Goal: Ask a question

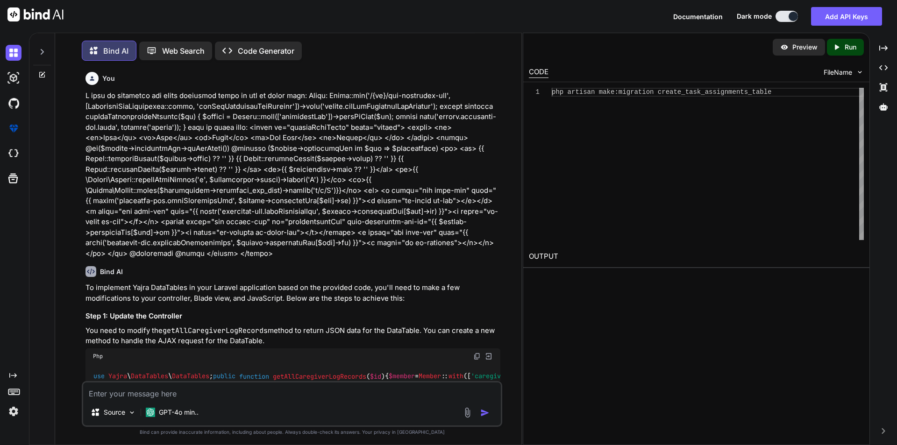
scroll to position [2260, 0]
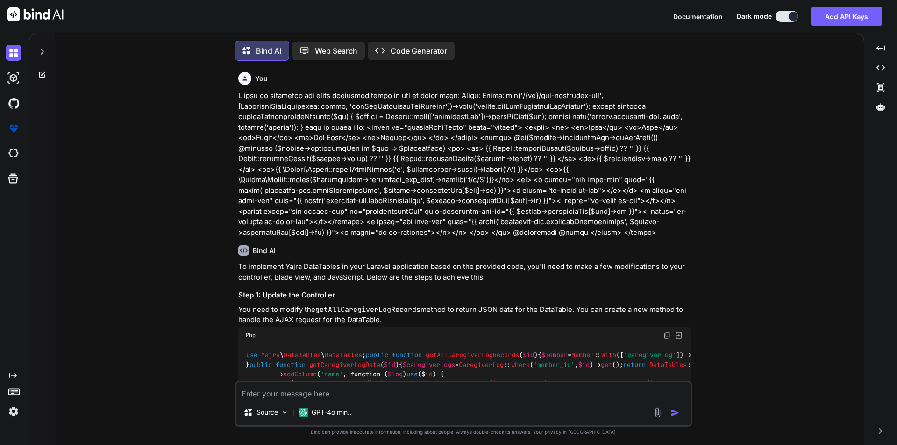
type textarea "x"
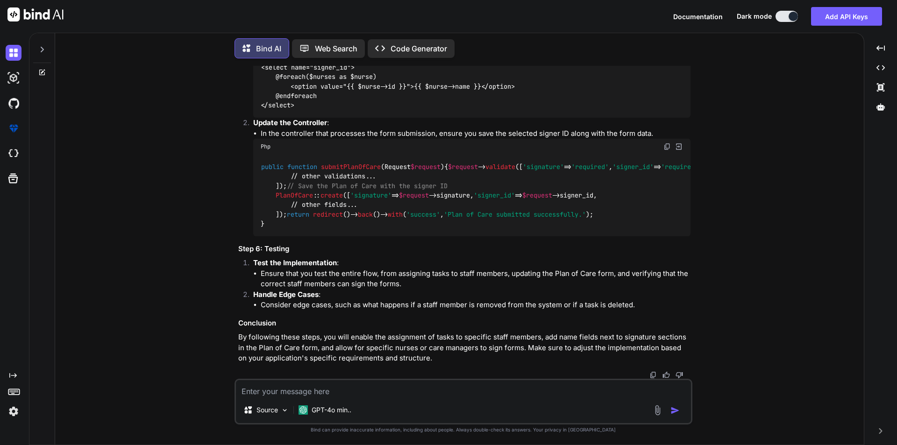
scroll to position [2778, 0]
click at [277, 388] on textarea at bounding box center [463, 388] width 455 height 17
click at [264, 385] on textarea at bounding box center [463, 388] width 455 height 17
paste textarea "I have to make checkbox selected based on the below array data: @php $adlData =…"
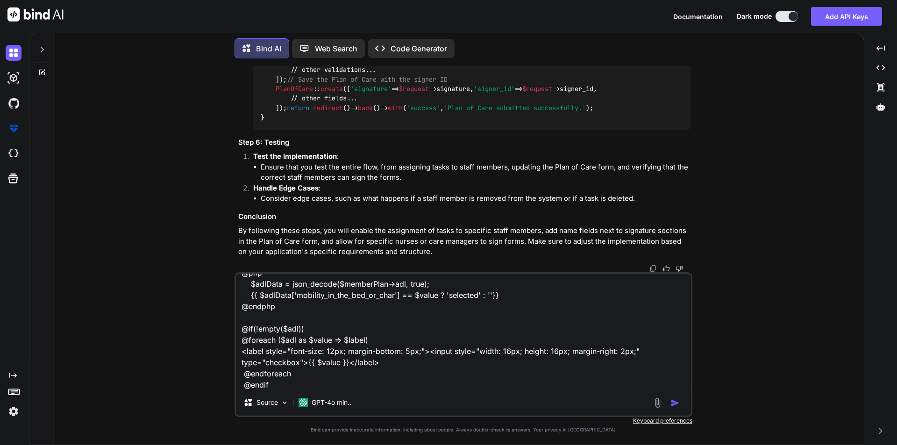
type textarea "I have to make checkbox selected based on the below array data: @php $adlData =…"
click at [676, 404] on img "button" at bounding box center [675, 403] width 9 height 9
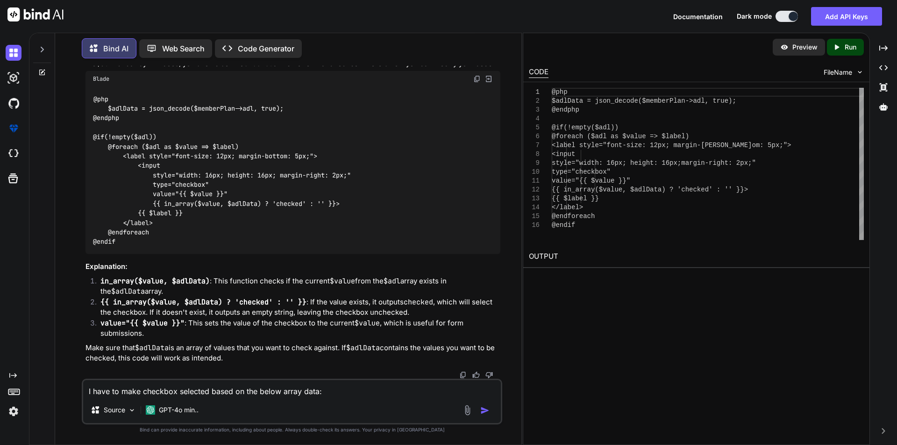
scroll to position [3250, 0]
click at [477, 79] on img at bounding box center [476, 78] width 7 height 7
click at [474, 77] on img at bounding box center [476, 78] width 7 height 7
click at [478, 77] on img at bounding box center [476, 78] width 7 height 7
click at [477, 78] on img at bounding box center [476, 78] width 7 height 7
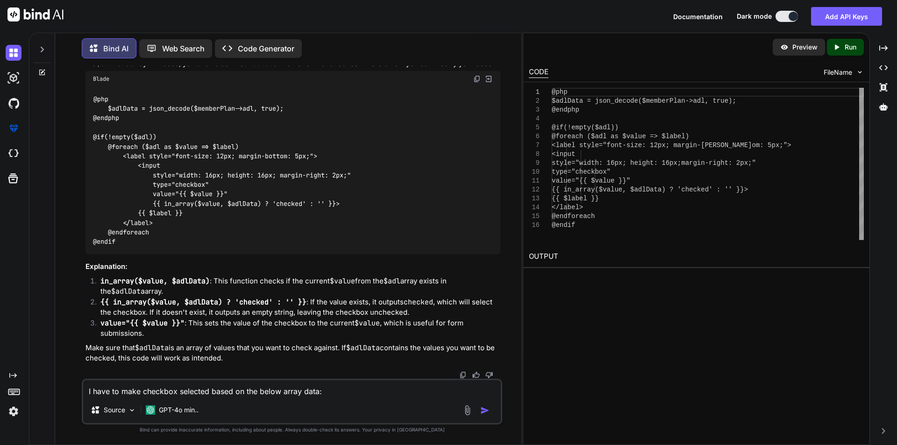
click at [141, 397] on textarea "I have to make checkbox selected based on the below array data: @php $adlData =…" at bounding box center [292, 388] width 418 height 17
paste textarea "I have to make checkbox selected based on the below array data but unable to sh…"
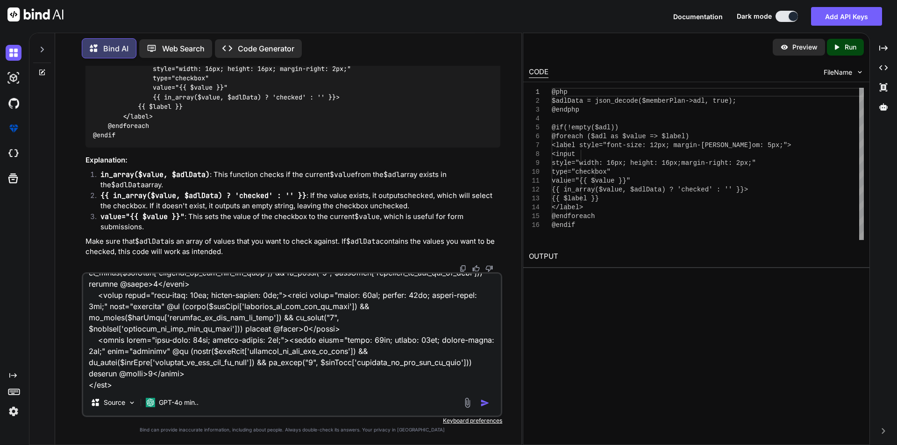
type textarea "I have to make checkbox selected based on the below array data but unable to sh…"
click at [484, 402] on img "button" at bounding box center [484, 403] width 9 height 9
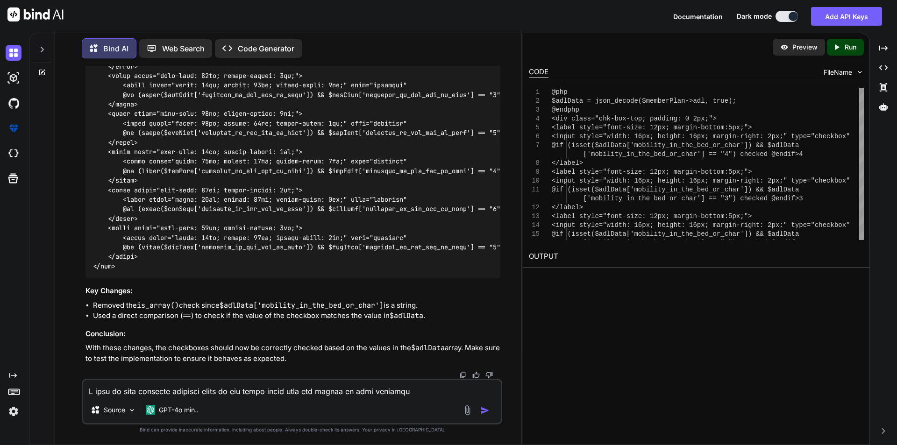
scroll to position [3946, 0]
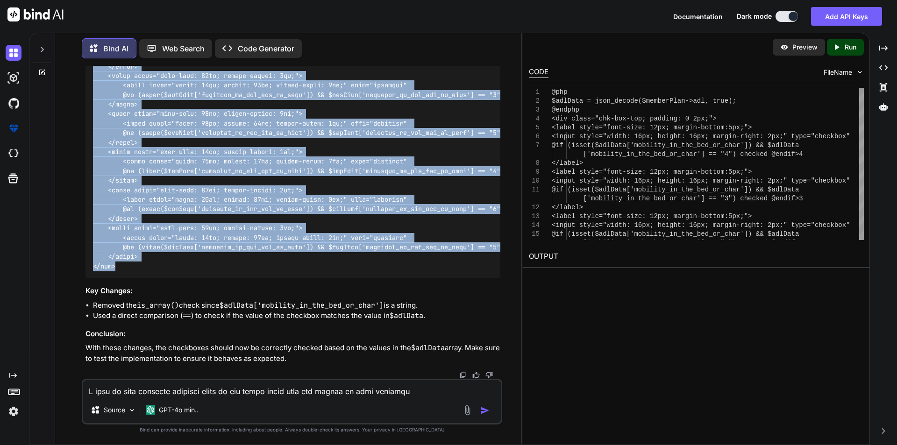
drag, startPoint x: 92, startPoint y: 118, endPoint x: 147, endPoint y: 358, distance: 246.8
click at [147, 278] on div at bounding box center [293, 132] width 415 height 291
copy code "<div class="chk-box-top; padding: 0 2px;"> <label style="font-size: 12px; margi…"
